Goal: Task Accomplishment & Management: Complete application form

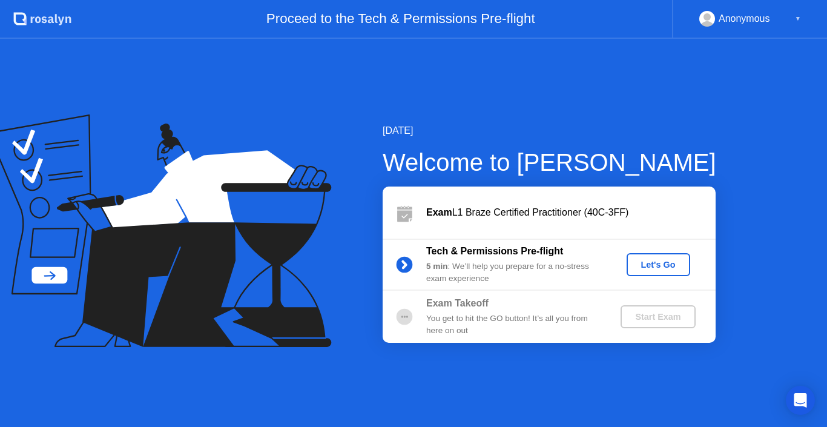
click at [656, 268] on div "Let's Go" at bounding box center [659, 265] width 54 height 10
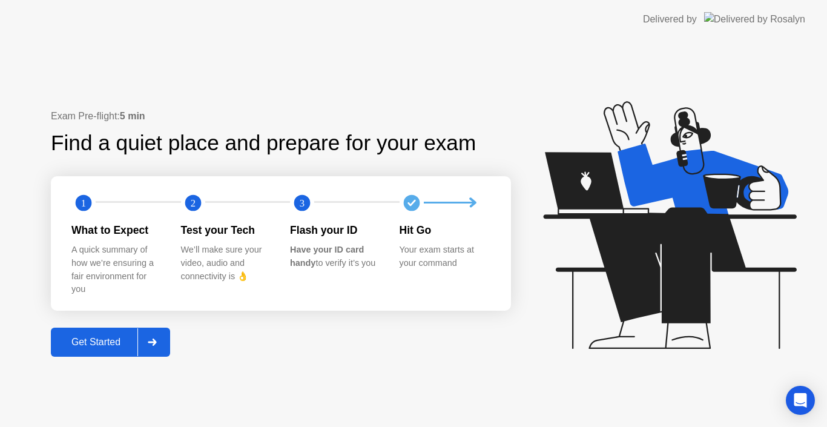
click at [77, 348] on div "Get Started" at bounding box center [95, 342] width 83 height 11
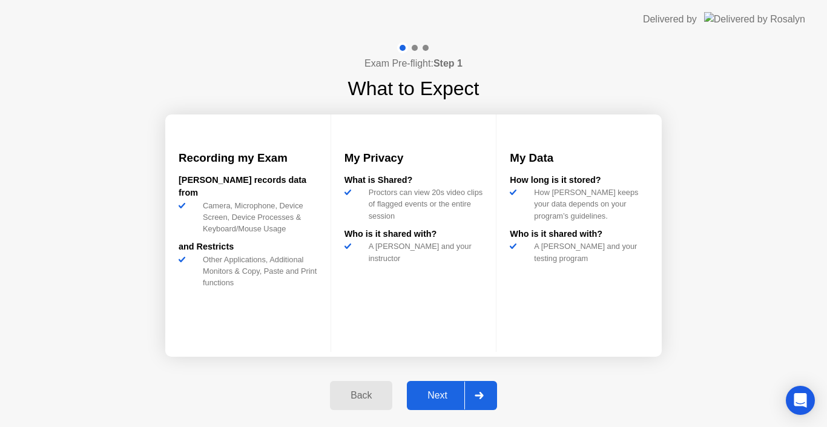
click at [421, 399] on div "Next" at bounding box center [438, 395] width 54 height 11
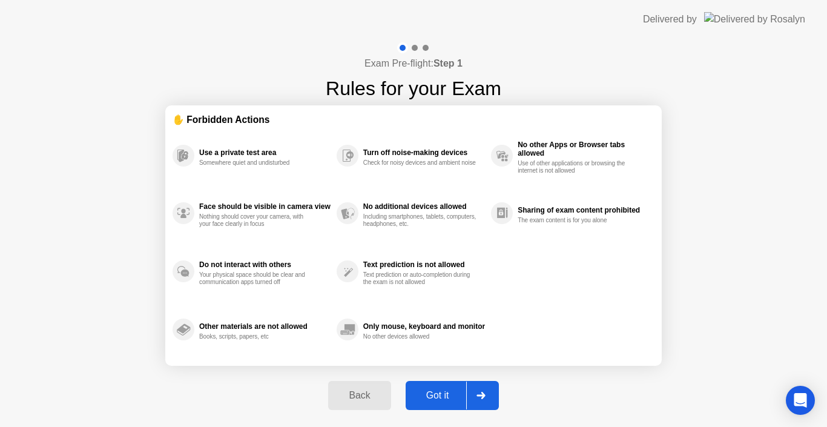
click at [433, 403] on button "Got it" at bounding box center [452, 395] width 93 height 29
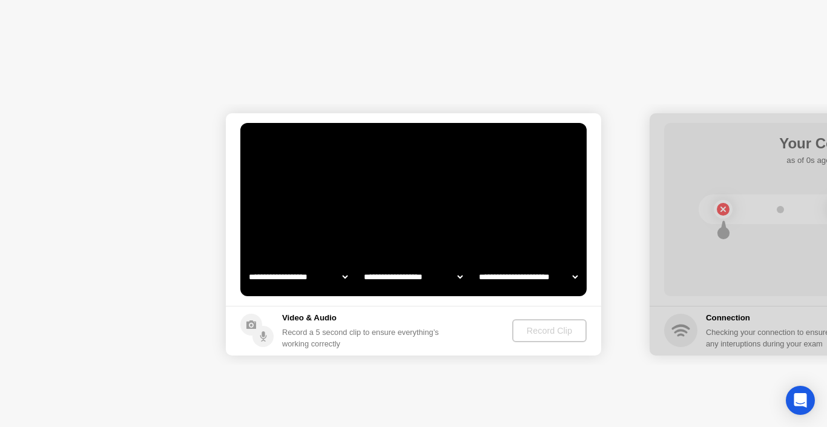
select select "**********"
select select "*******"
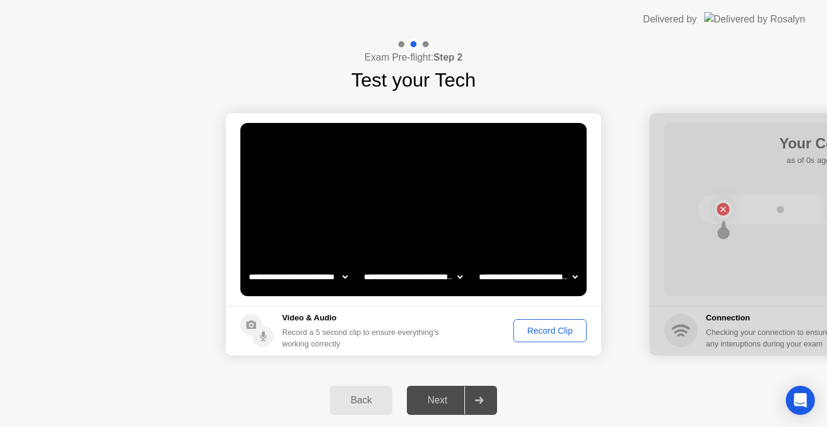
click at [540, 333] on div "Record Clip" at bounding box center [550, 331] width 65 height 10
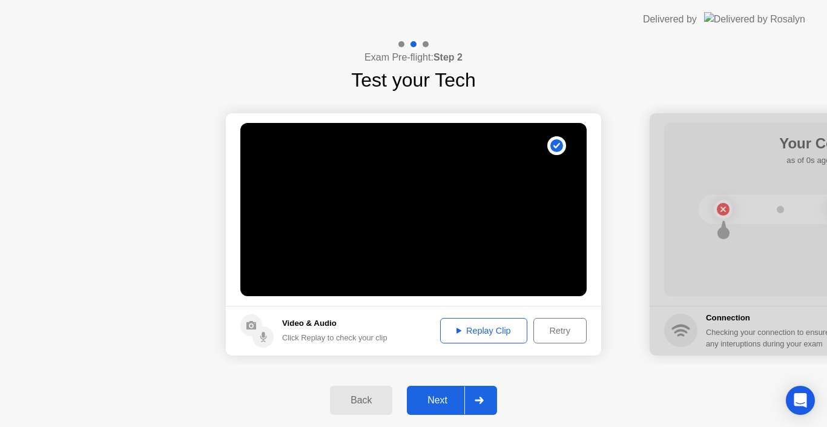
click at [442, 403] on div "Next" at bounding box center [438, 400] width 54 height 11
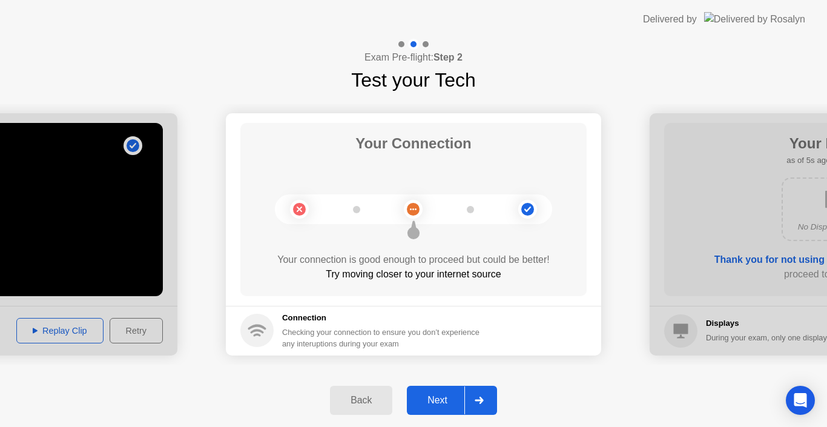
click at [433, 399] on div "Next" at bounding box center [438, 400] width 54 height 11
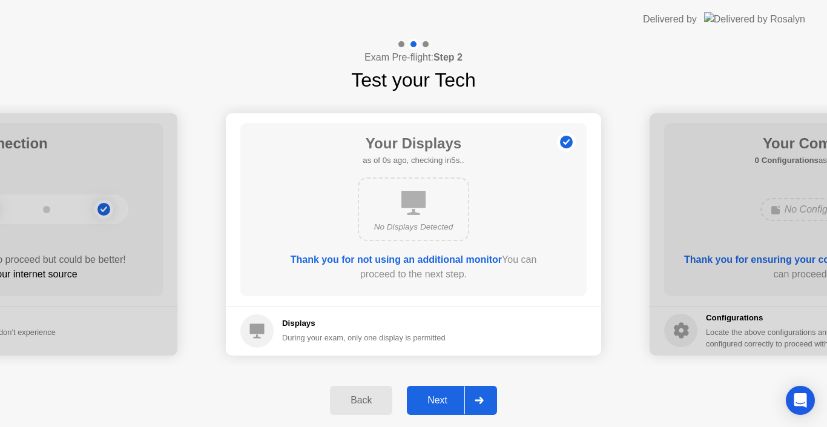
click at [434, 400] on div "Next" at bounding box center [438, 400] width 54 height 11
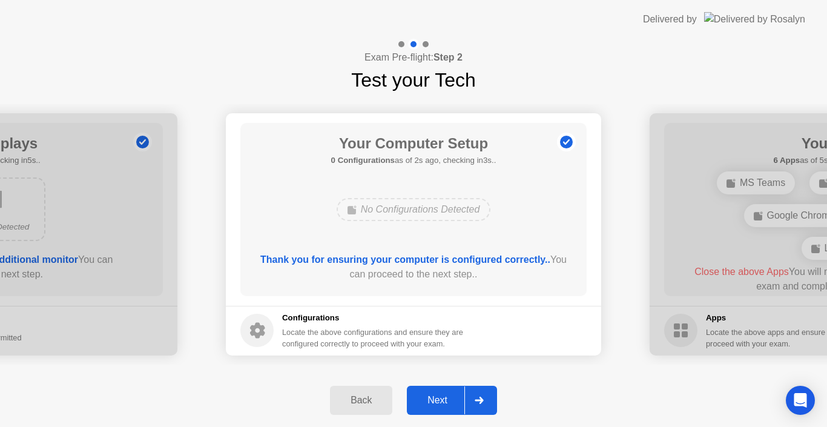
click at [434, 400] on div "Next" at bounding box center [438, 400] width 54 height 11
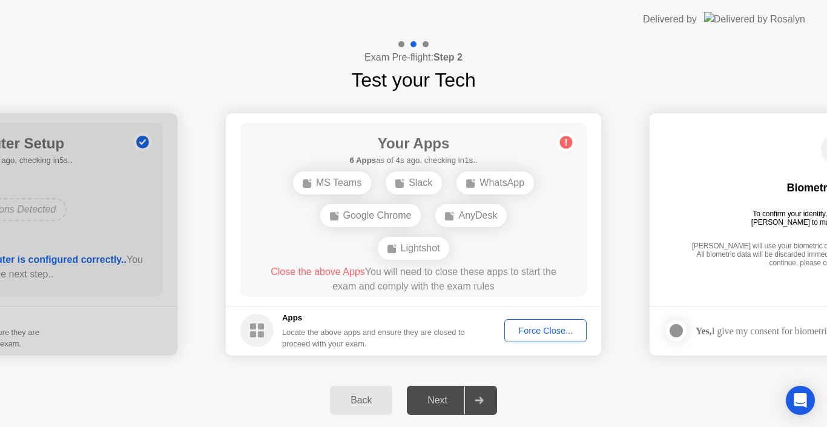
click at [542, 332] on div "Force Close..." at bounding box center [546, 331] width 74 height 10
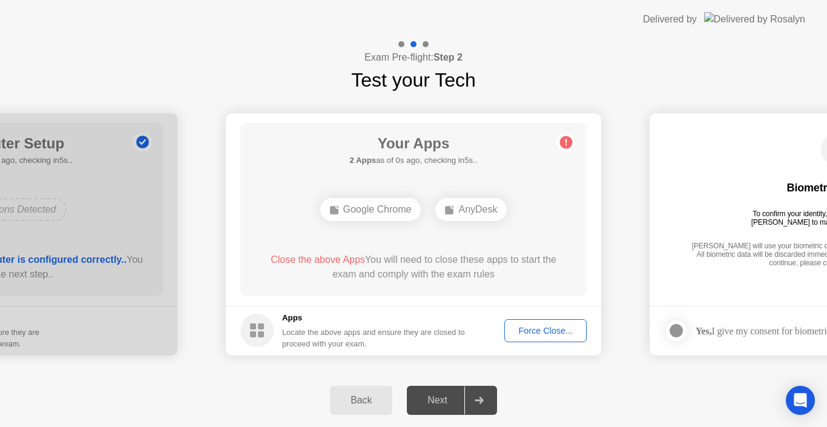
click at [533, 332] on div "Force Close..." at bounding box center [546, 331] width 74 height 10
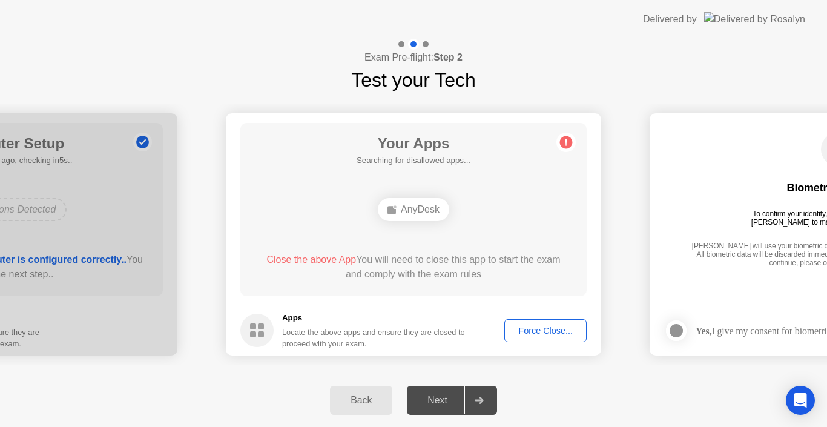
click at [532, 242] on div "Your Apps Searching for disallowed apps... AnyDesk Close the above App You will…" at bounding box center [413, 209] width 346 height 173
click at [540, 330] on div "Force Close..." at bounding box center [546, 331] width 74 height 10
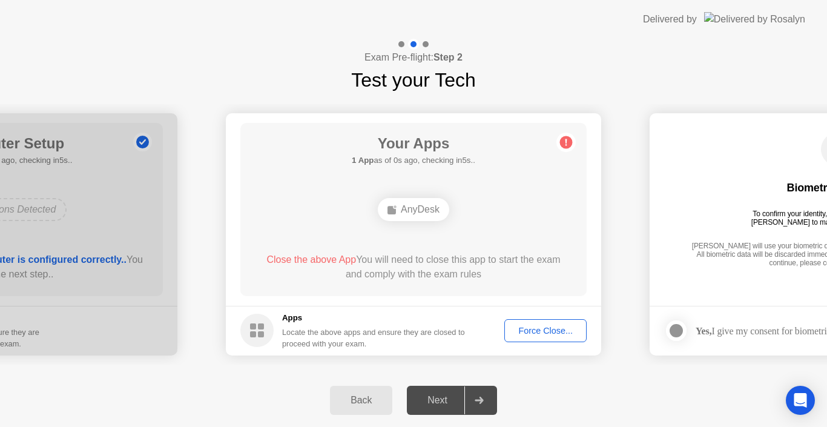
click at [519, 326] on div "Force Close..." at bounding box center [546, 331] width 74 height 10
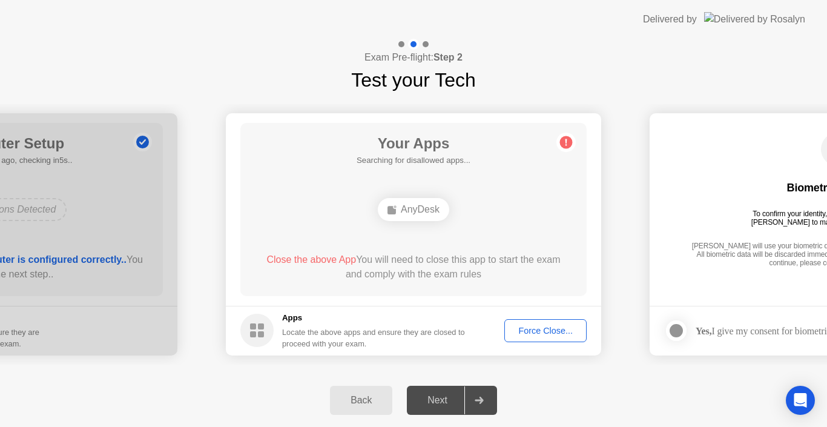
click at [532, 330] on div "Force Close..." at bounding box center [546, 331] width 74 height 10
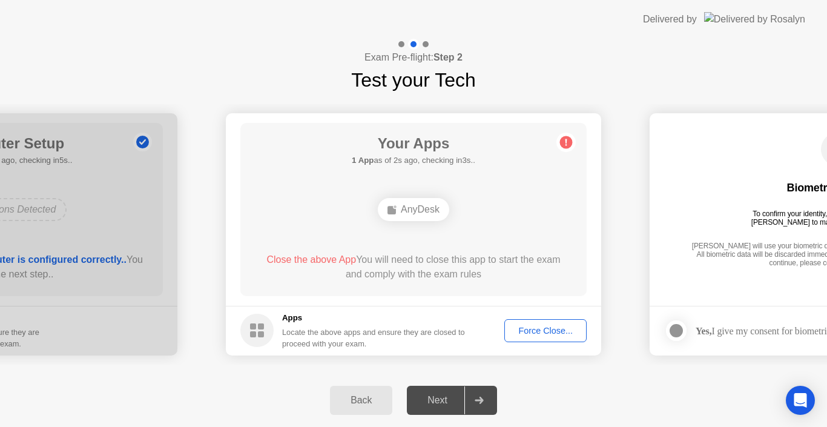
click at [564, 142] on circle at bounding box center [566, 142] width 13 height 13
click at [516, 328] on div "Force Close..." at bounding box center [546, 331] width 74 height 10
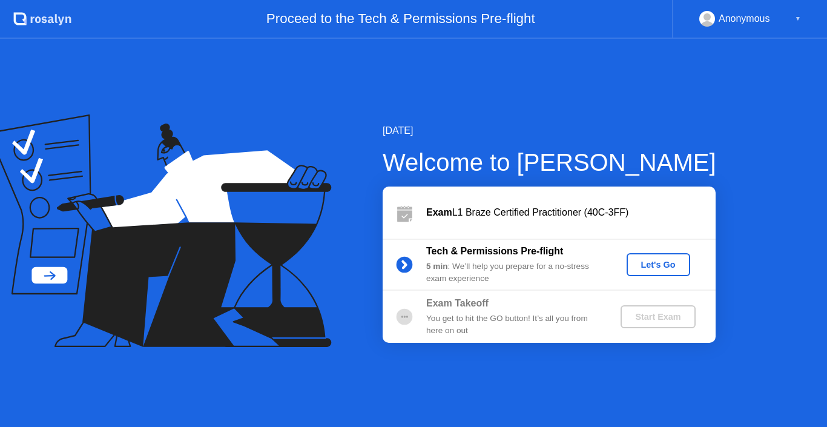
click at [648, 264] on div "Let's Go" at bounding box center [659, 265] width 54 height 10
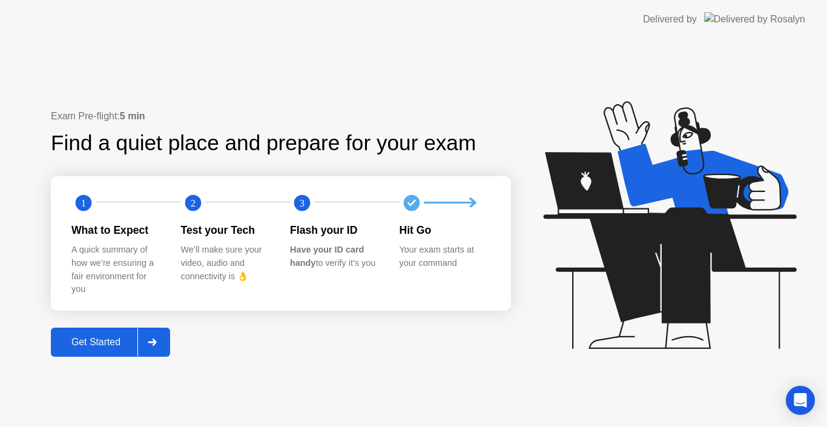
click at [82, 345] on div "Get Started" at bounding box center [95, 342] width 83 height 11
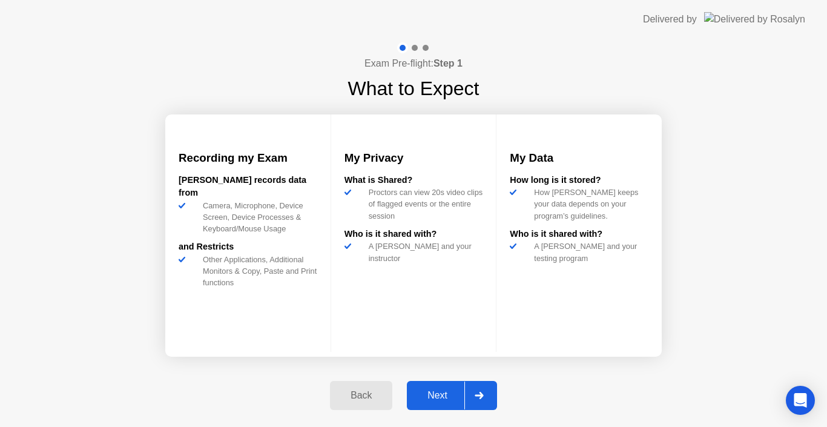
click at [423, 400] on div "Next" at bounding box center [438, 395] width 54 height 11
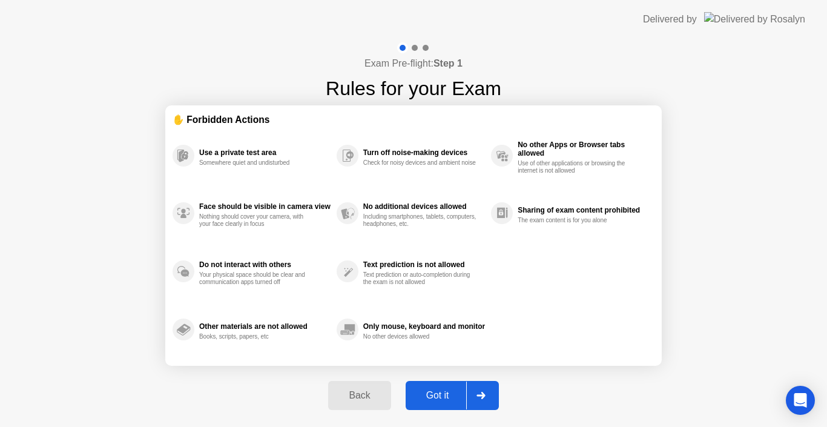
click at [431, 397] on div "Got it" at bounding box center [437, 395] width 57 height 11
select select "Available cameras"
select select "Available speakers"
select select "Available microphones"
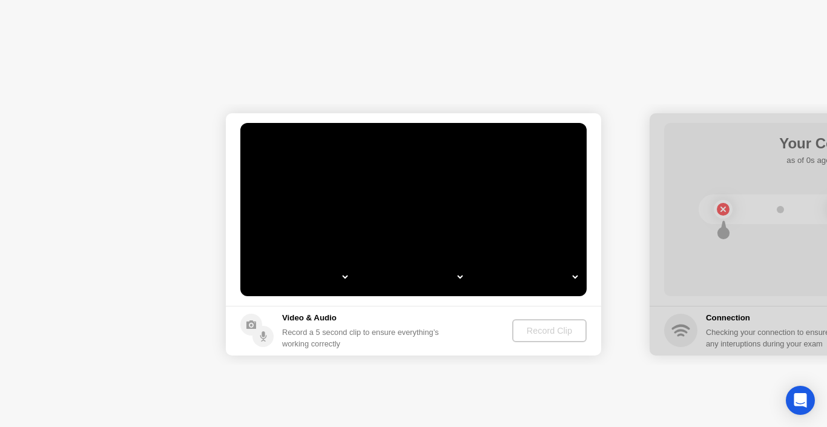
select select "*"
select select "**********"
select select "*******"
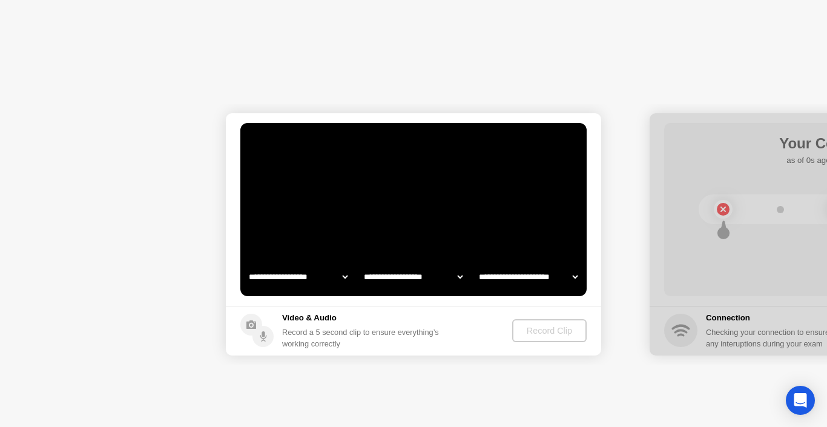
select select "*******"
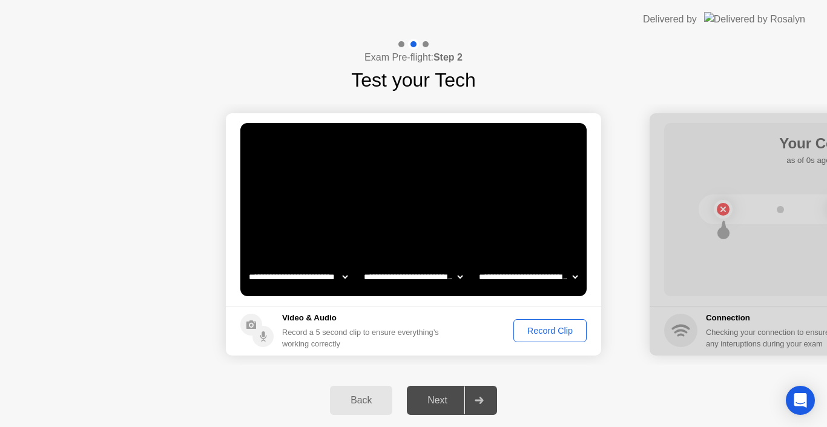
click at [543, 331] on div "Record Clip" at bounding box center [550, 331] width 65 height 10
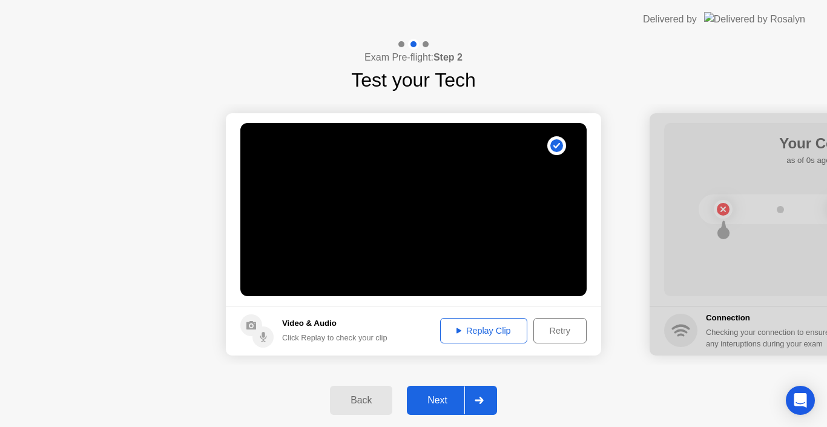
click at [444, 401] on div "Next" at bounding box center [438, 400] width 54 height 11
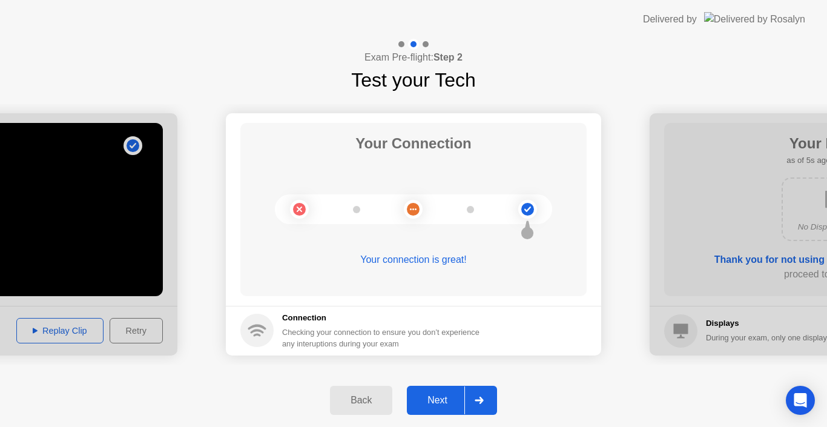
click at [418, 401] on div "Next" at bounding box center [438, 400] width 54 height 11
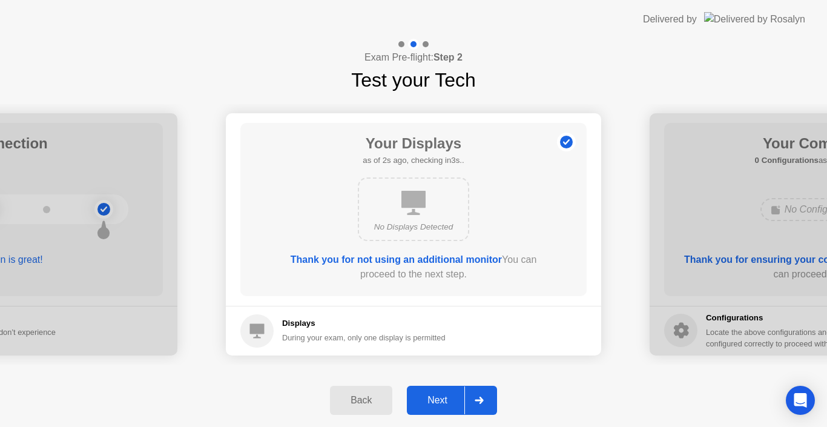
click at [428, 402] on div "Next" at bounding box center [438, 400] width 54 height 11
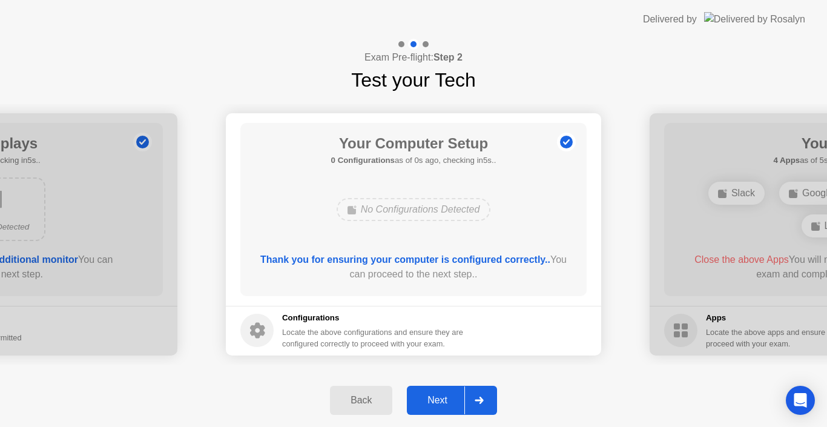
click at [428, 402] on div "Next" at bounding box center [438, 400] width 54 height 11
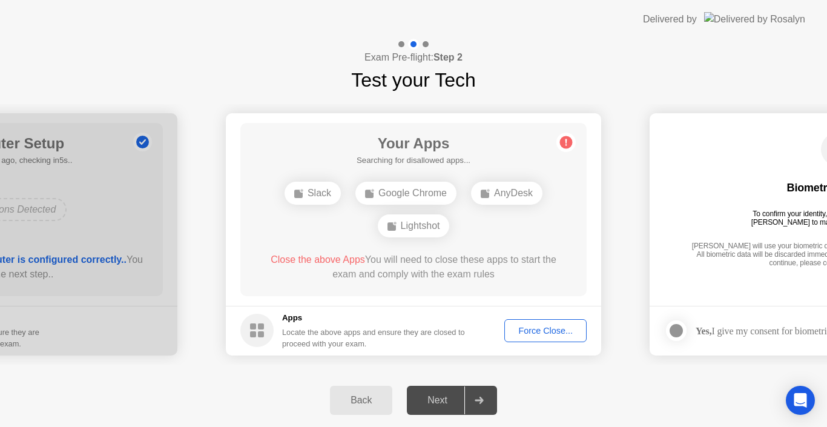
click at [592, 58] on div "Exam Pre-flight: Step 2 Test your Tech" at bounding box center [413, 67] width 827 height 56
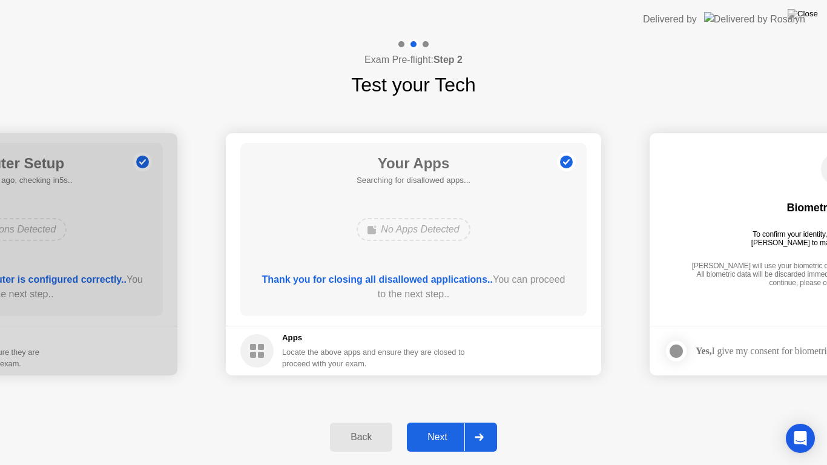
click at [432, 426] on div "Next" at bounding box center [438, 437] width 54 height 11
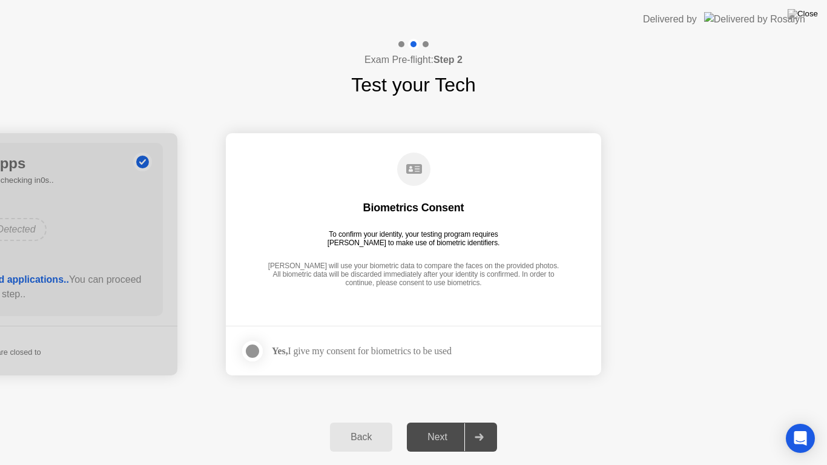
click at [254, 350] on div at bounding box center [252, 351] width 15 height 15
click at [426, 426] on div "Next" at bounding box center [438, 437] width 54 height 11
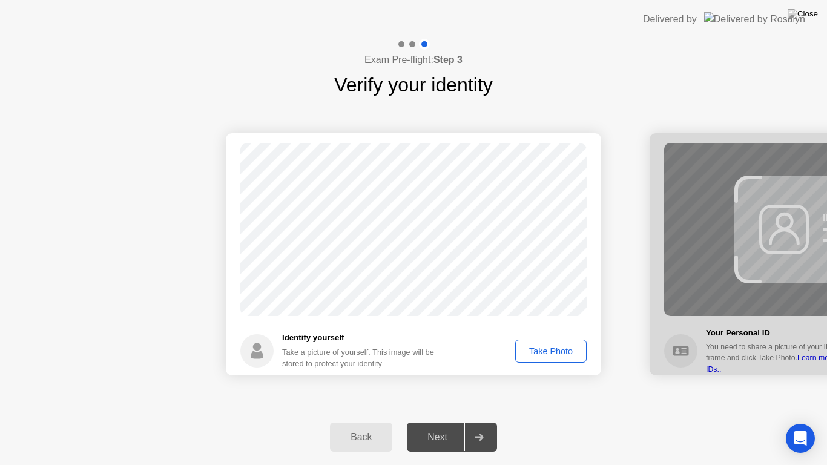
click at [541, 356] on div "Take Photo" at bounding box center [551, 351] width 63 height 10
click at [444, 426] on div "Next" at bounding box center [438, 437] width 54 height 11
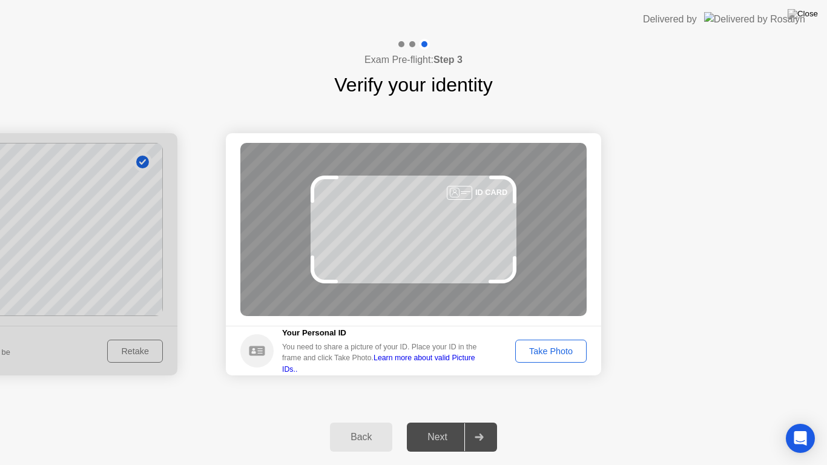
click at [532, 355] on div "Take Photo" at bounding box center [551, 351] width 63 height 10
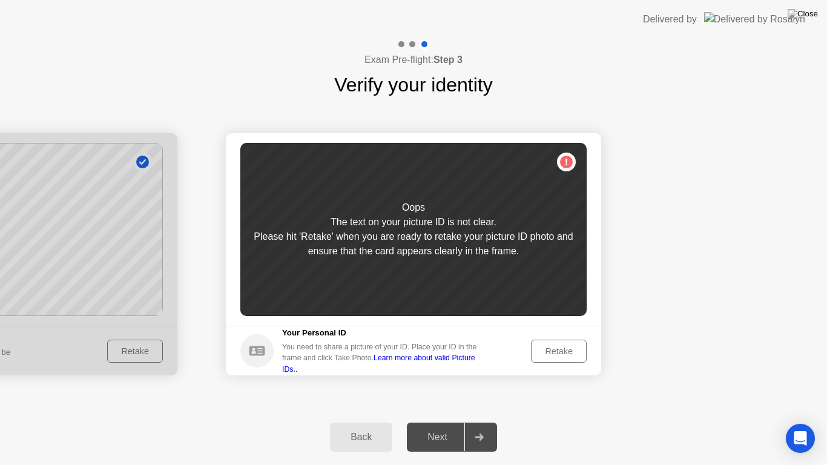
click at [555, 348] on div "Retake" at bounding box center [558, 351] width 47 height 10
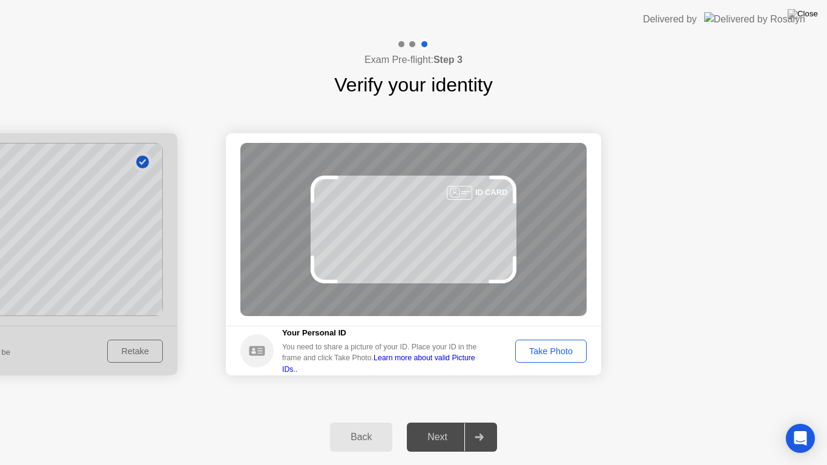
click at [575, 356] on div "Take Photo" at bounding box center [551, 351] width 63 height 10
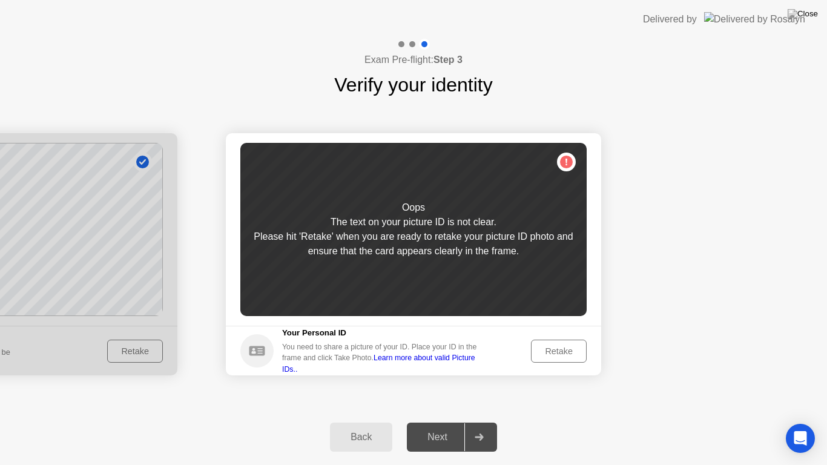
click at [552, 349] on div "Retake" at bounding box center [558, 351] width 47 height 10
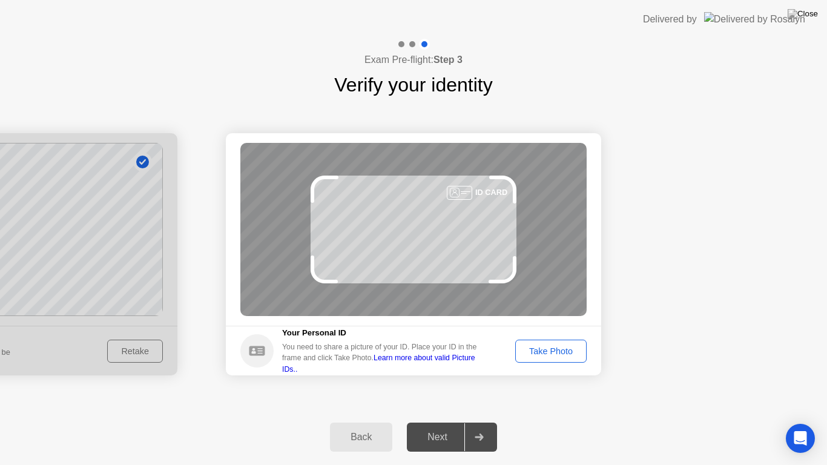
click at [541, 358] on button "Take Photo" at bounding box center [550, 351] width 71 height 23
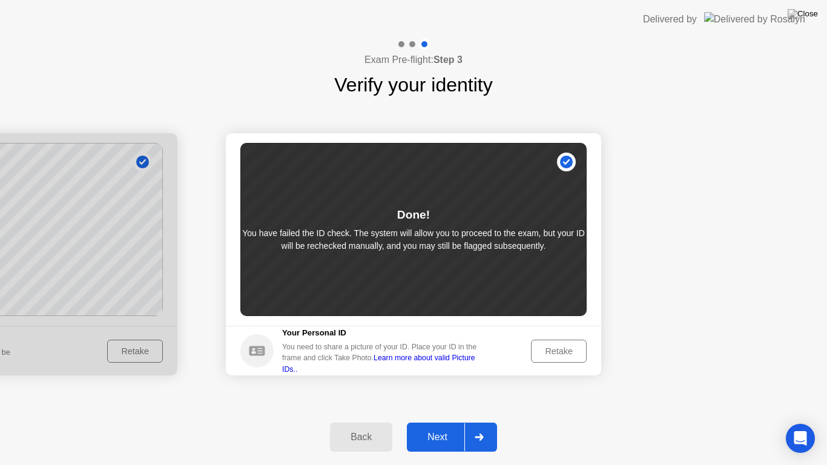
click at [427, 426] on div "Next" at bounding box center [438, 437] width 54 height 11
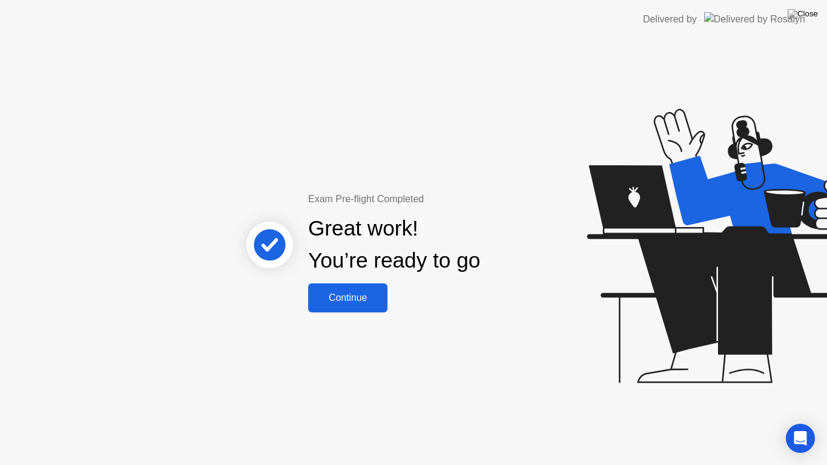
click at [346, 303] on div "Continue" at bounding box center [348, 297] width 72 height 11
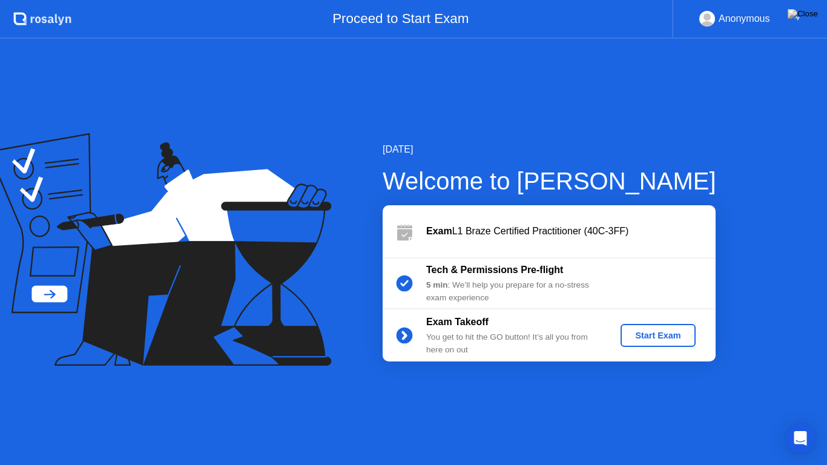
click at [647, 337] on div "Start Exam" at bounding box center [658, 336] width 65 height 10
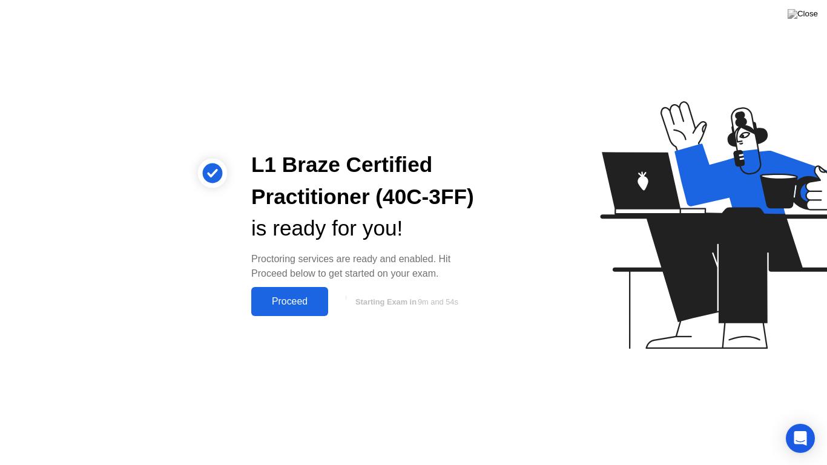
click at [290, 304] on div "Proceed" at bounding box center [290, 301] width 70 height 11
